Goal: Information Seeking & Learning: Understand process/instructions

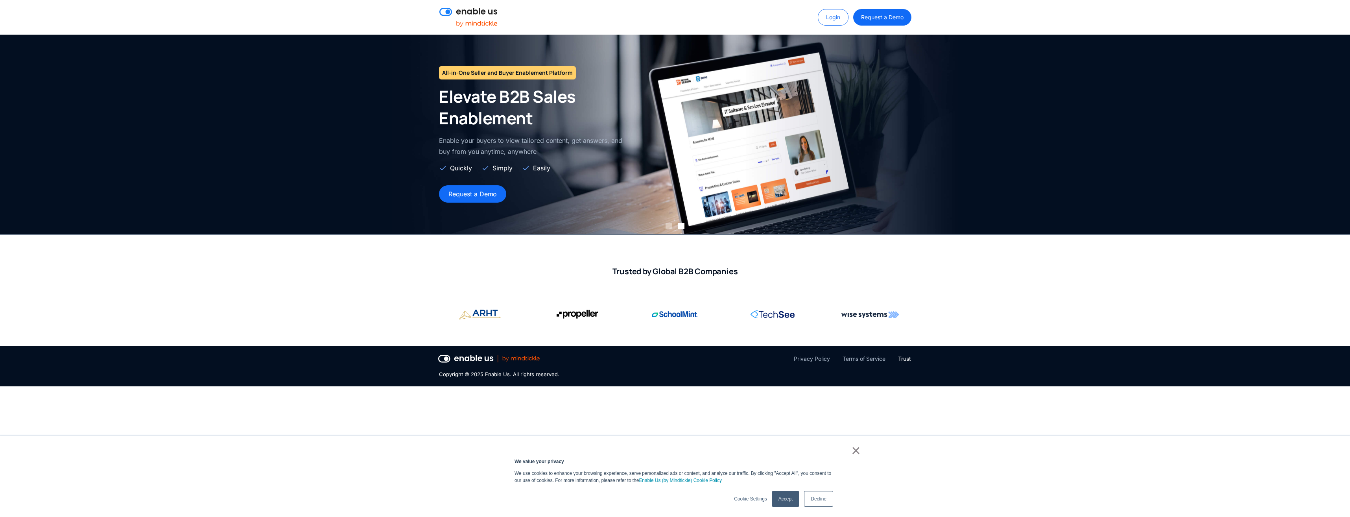
click at [908, 357] on div "Trust" at bounding box center [904, 358] width 13 height 9
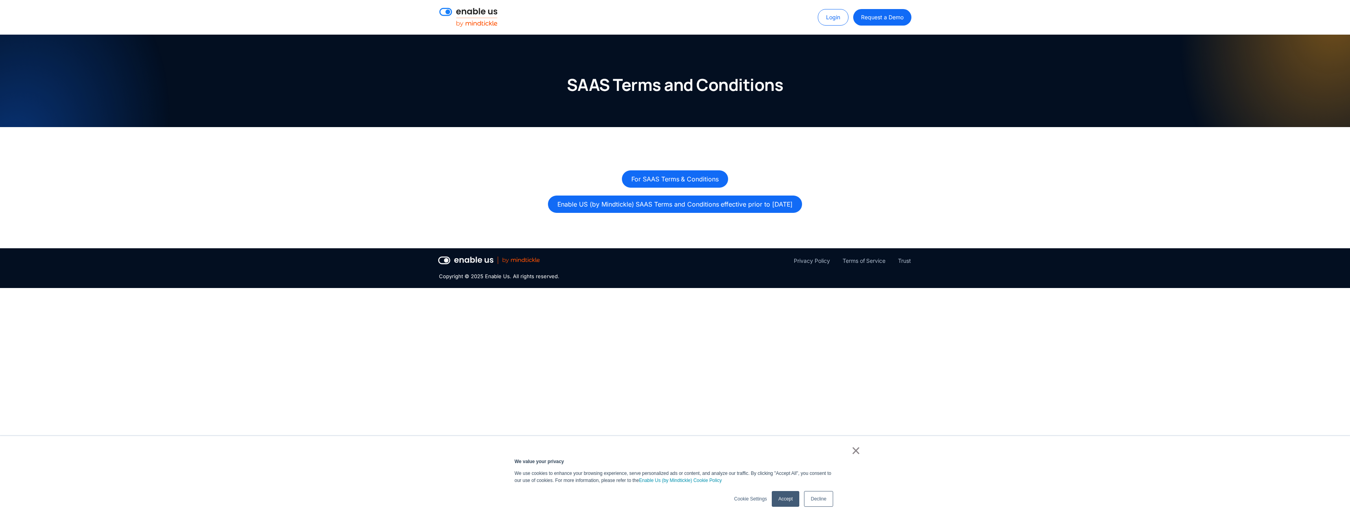
click at [818, 501] on link "Decline" at bounding box center [818, 499] width 29 height 16
click at [729, 200] on link "Enable US (by Mindtickle) SAAS Terms and Conditions effective prior to April 18…" at bounding box center [675, 203] width 254 height 17
click at [683, 181] on link "For SAAS Terms & Conditions" at bounding box center [675, 177] width 106 height 17
click at [627, 306] on body "Login Request a Demo Login Request a Demo SAAS Terms and Conditions For SAAS Te…" at bounding box center [675, 258] width 1350 height 517
click at [827, 258] on div "Privacy Policy" at bounding box center [812, 260] width 36 height 9
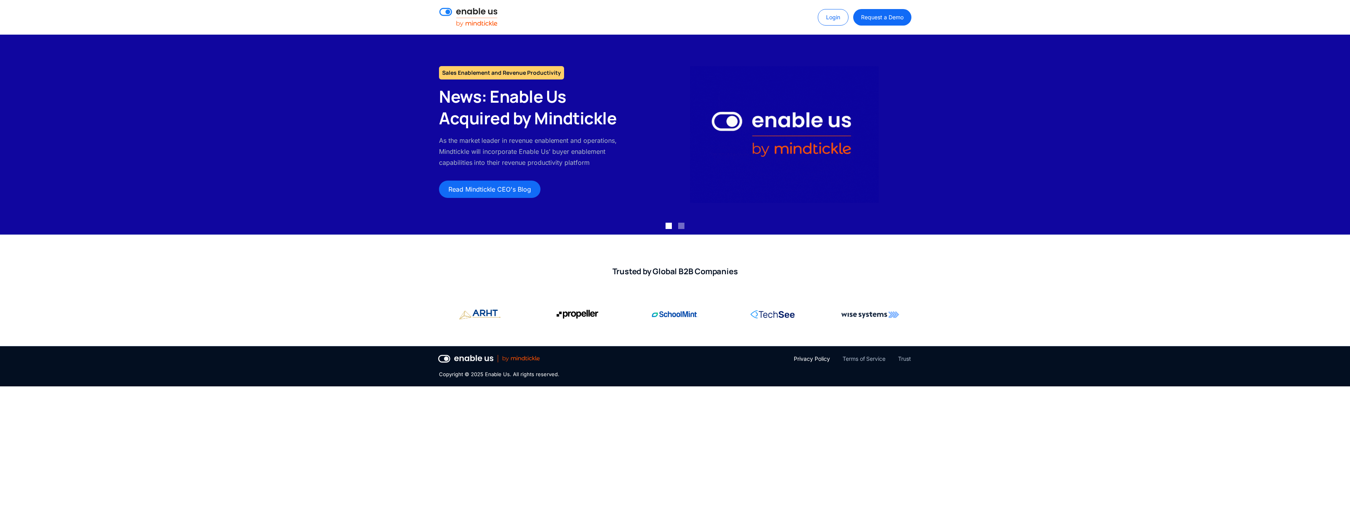
click at [815, 361] on div "Privacy Policy" at bounding box center [812, 358] width 36 height 9
click at [916, 357] on div "Privacy Policy Terms of Service Trust" at bounding box center [776, 361] width 284 height 15
click at [902, 356] on div "Trust" at bounding box center [904, 358] width 13 height 9
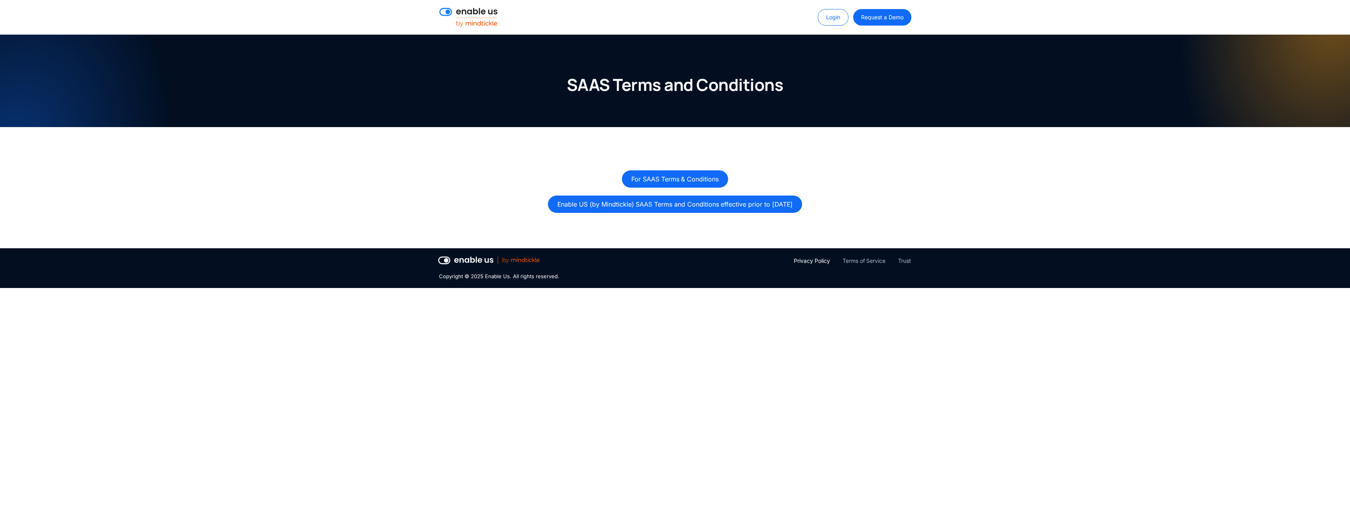
click at [818, 259] on div "Privacy Policy" at bounding box center [812, 260] width 36 height 9
